Goal: Information Seeking & Learning: Find specific fact

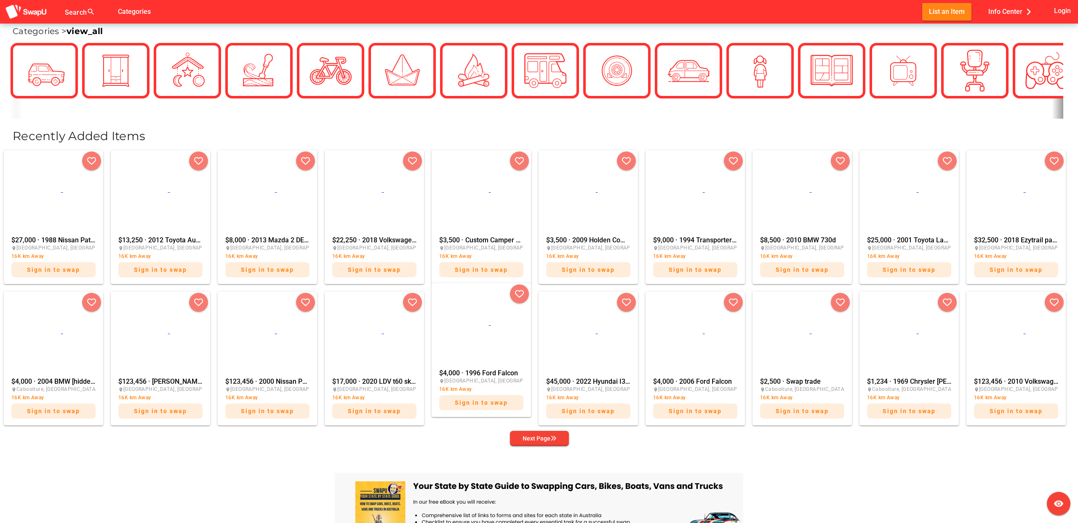
scroll to position [262, 0]
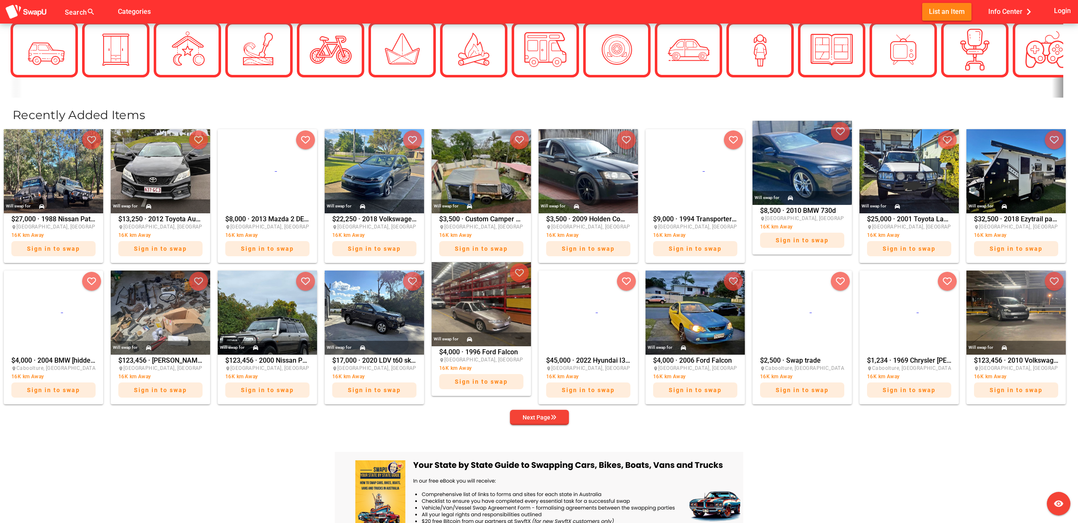
click at [818, 168] on img at bounding box center [801, 163] width 99 height 84
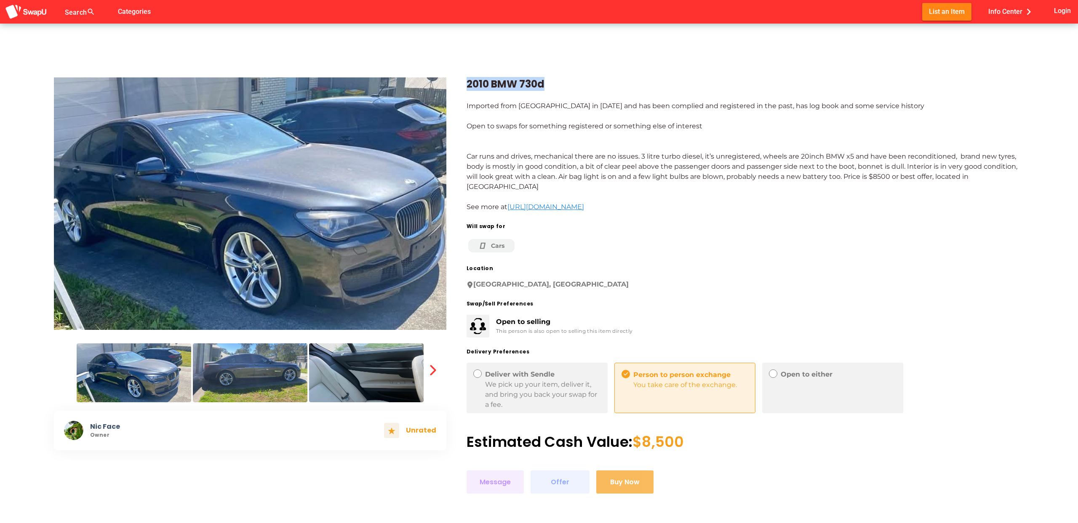
drag, startPoint x: 552, startPoint y: 80, endPoint x: 464, endPoint y: 83, distance: 87.6
click at [464, 83] on div "2010 BMW 730d Imported from [GEOGRAPHIC_DATA] in [DATE] and has been complied a…" at bounding box center [735, 275] width 578 height 437
copy div "2010 BMW 730d"
click at [584, 203] on link "[URL][DOMAIN_NAME]" at bounding box center [545, 207] width 77 height 8
click at [283, 371] on img at bounding box center [250, 373] width 115 height 59
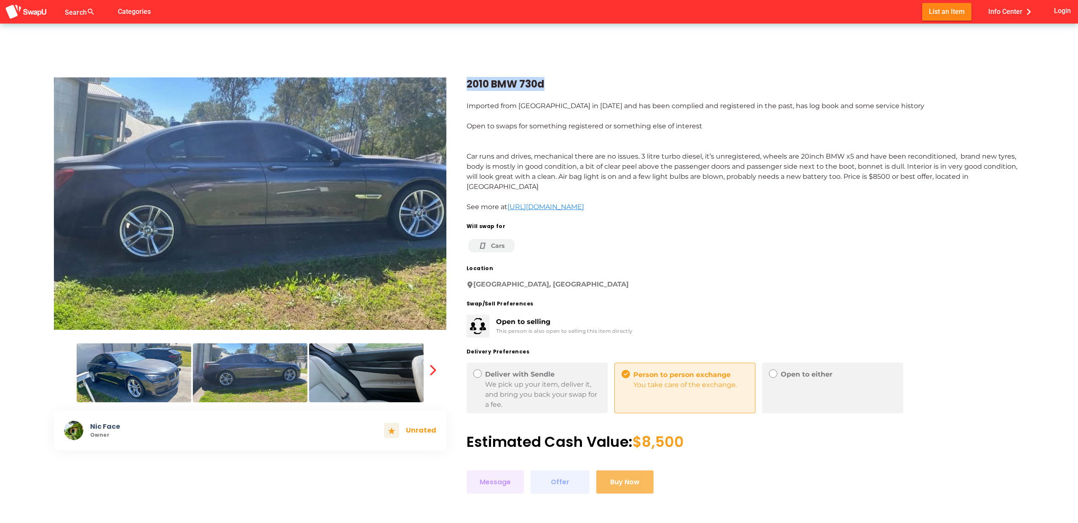
click at [179, 365] on img at bounding box center [134, 373] width 115 height 59
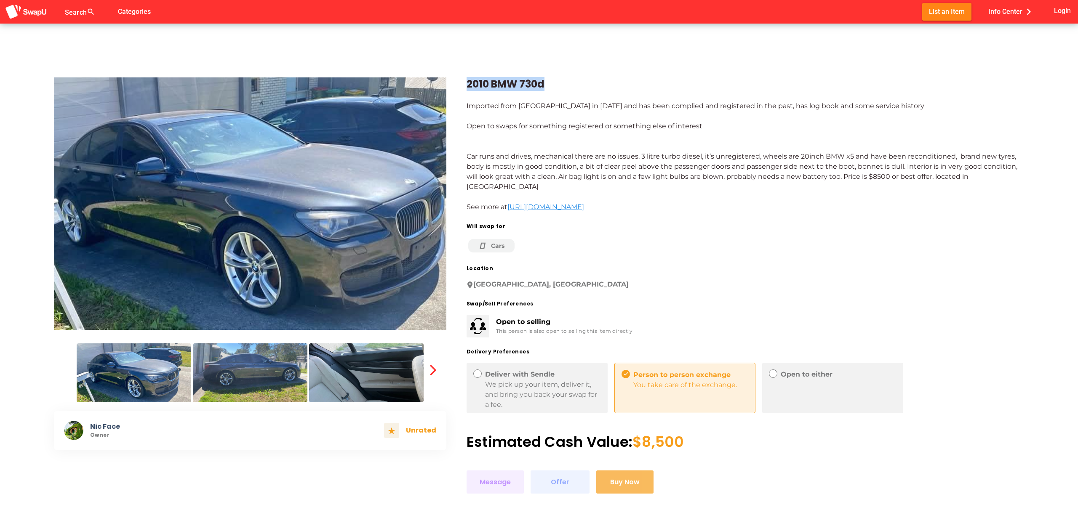
copy div "2010 BMW 730d"
